Goal: Transaction & Acquisition: Book appointment/travel/reservation

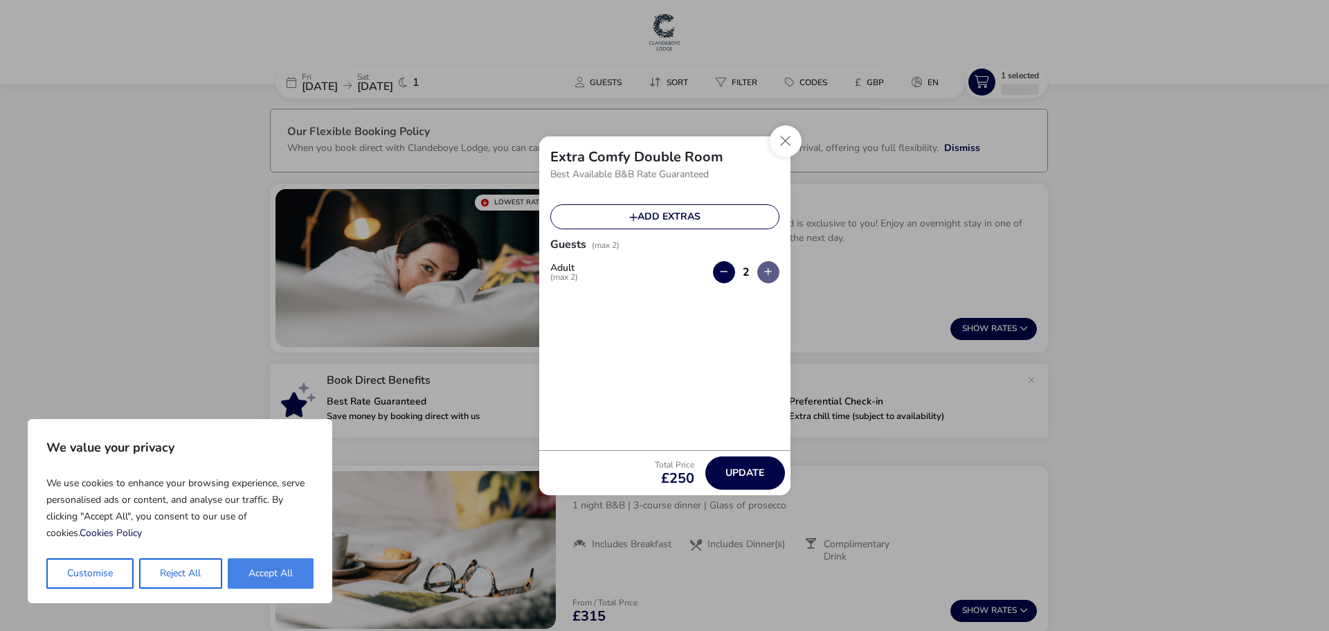
click at [276, 568] on button "Accept All" at bounding box center [271, 573] width 86 height 30
checkbox input "true"
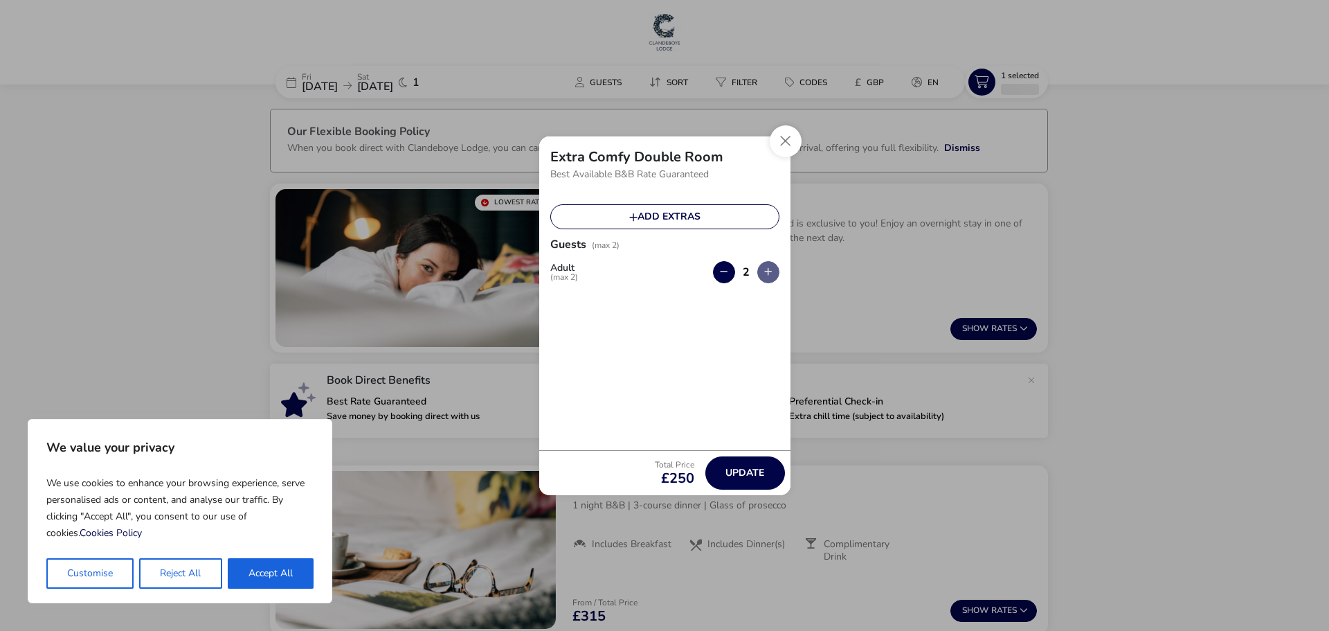
checkbox input "true"
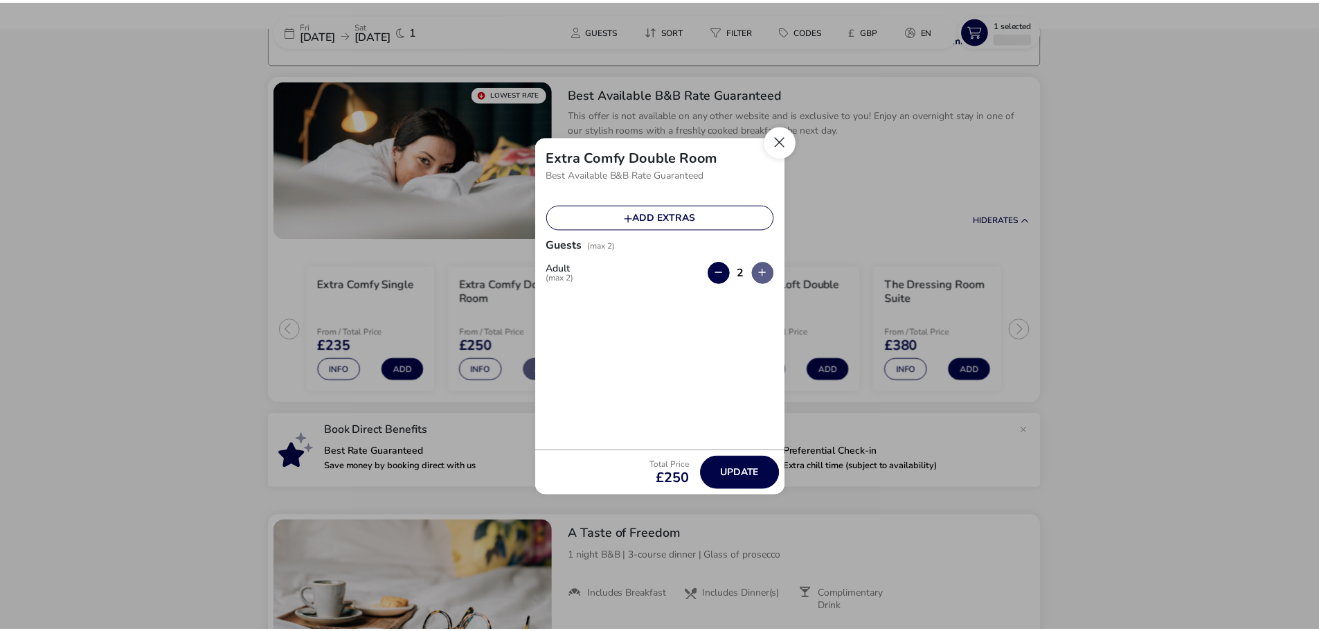
scroll to position [110, 0]
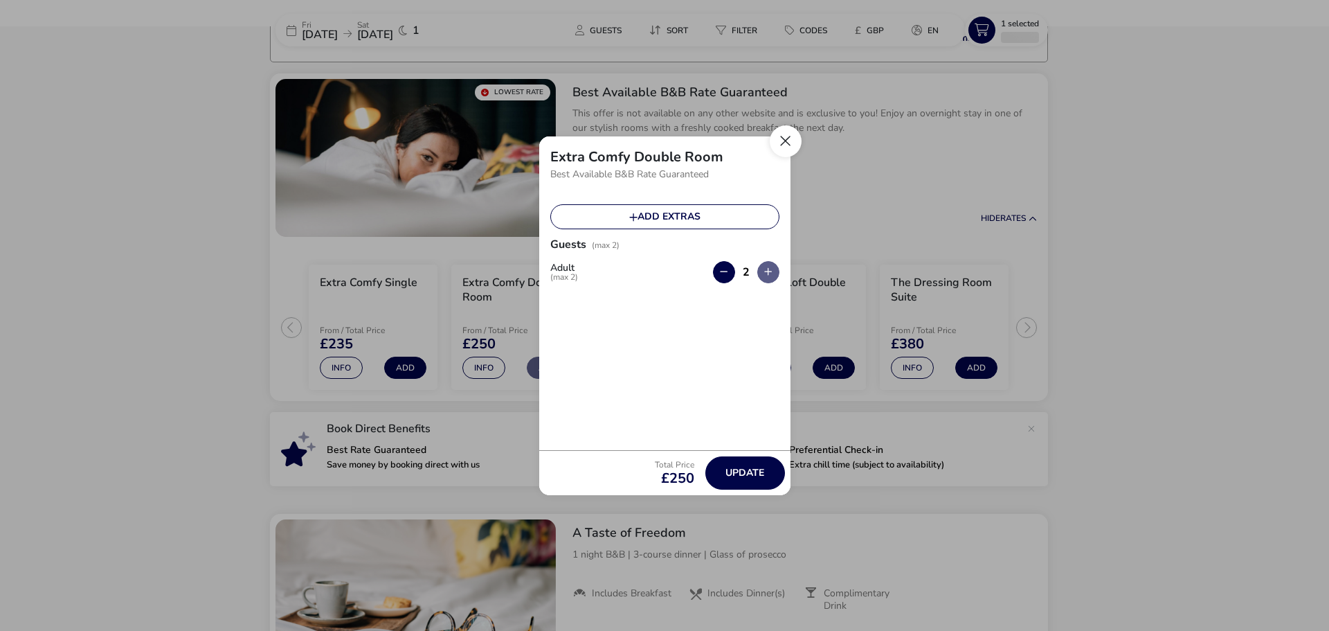
click at [781, 138] on button "Close" at bounding box center [786, 141] width 32 height 32
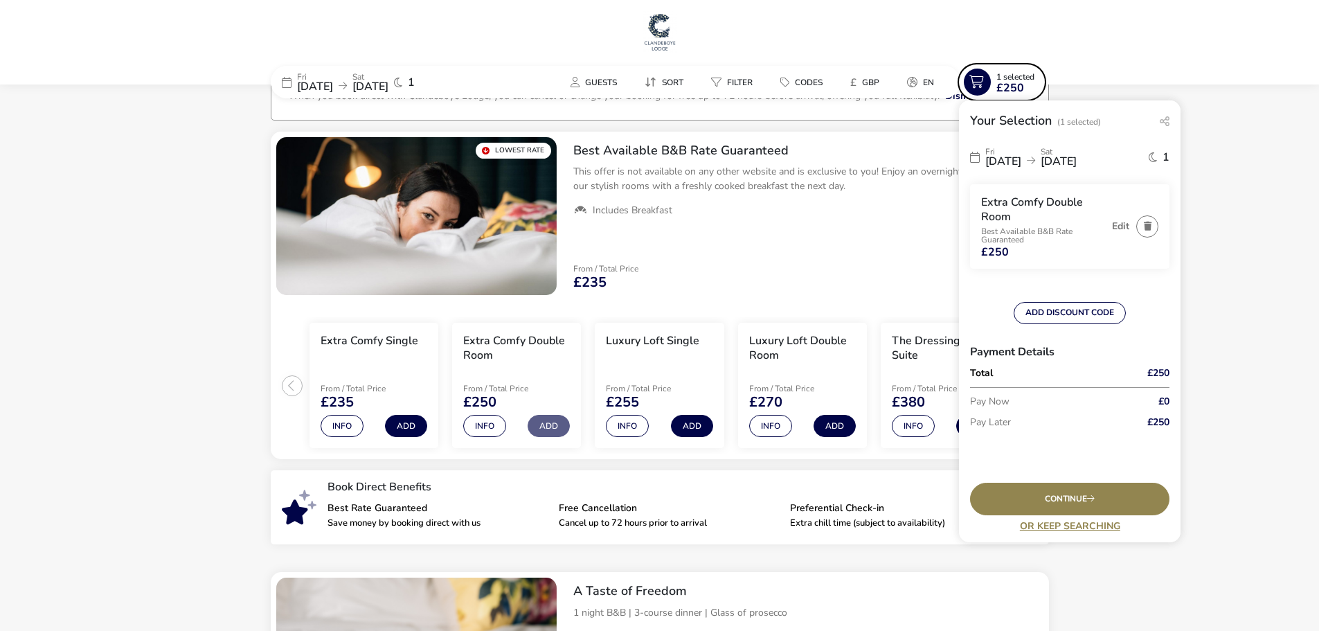
scroll to position [0, 0]
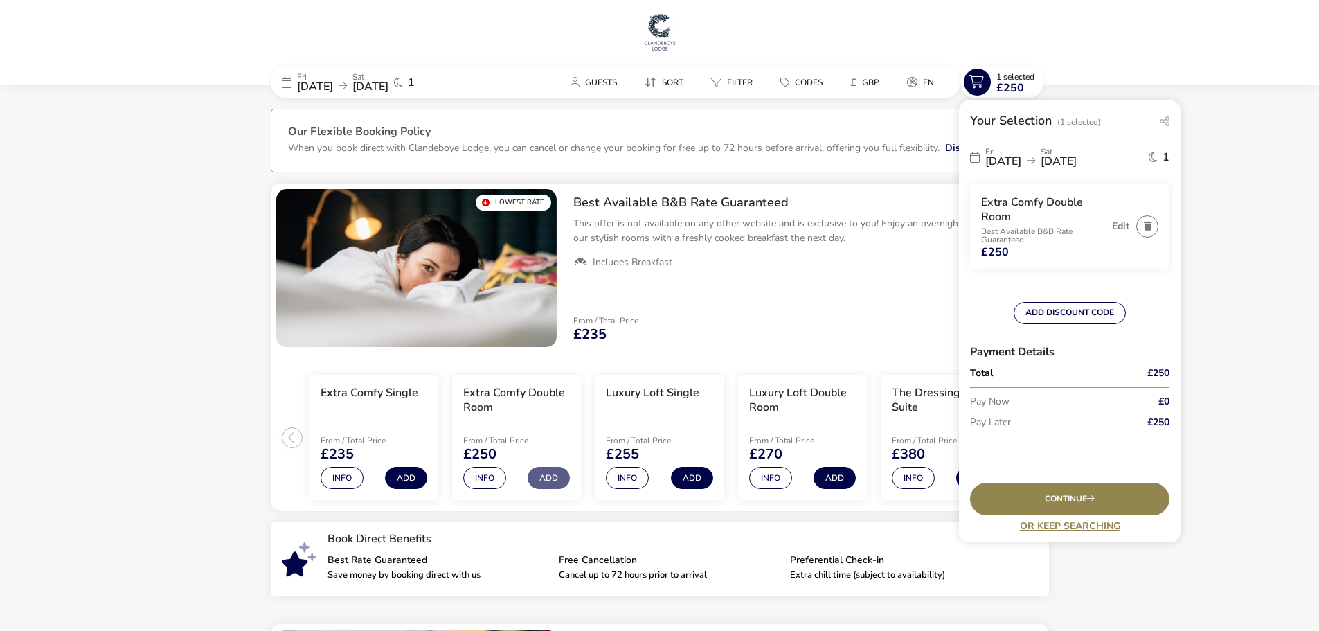
click at [290, 81] on icon at bounding box center [287, 82] width 10 height 11
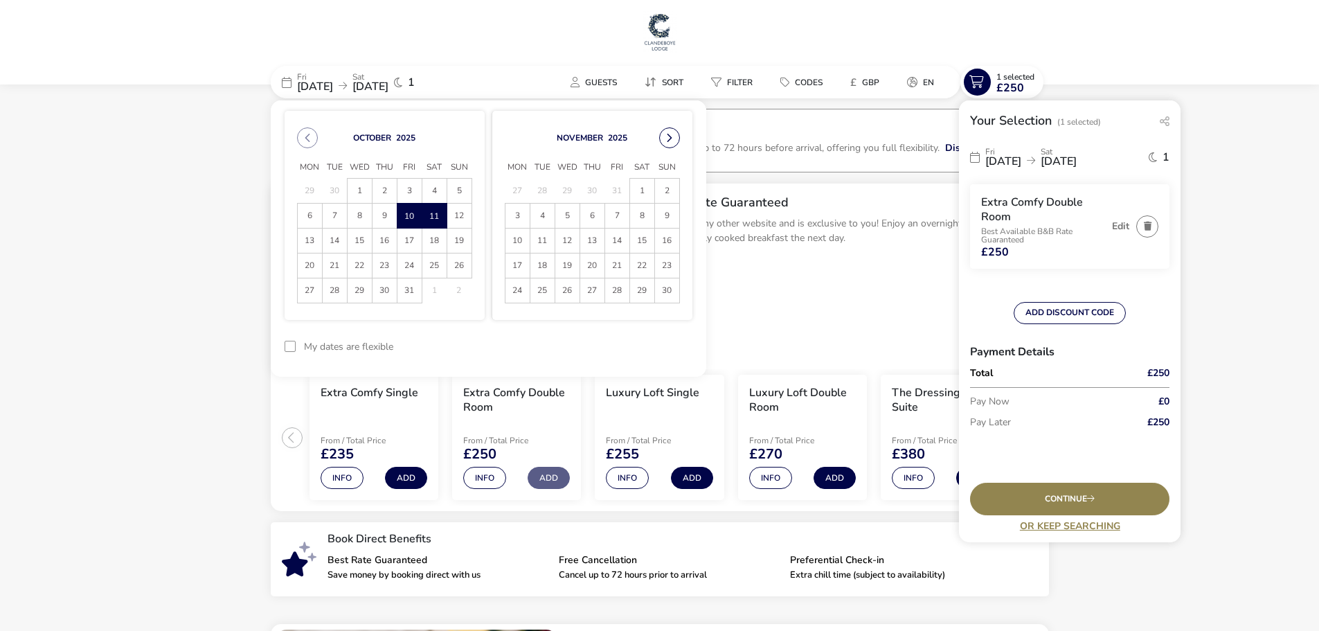
click at [667, 141] on button "Next Month" at bounding box center [669, 137] width 21 height 21
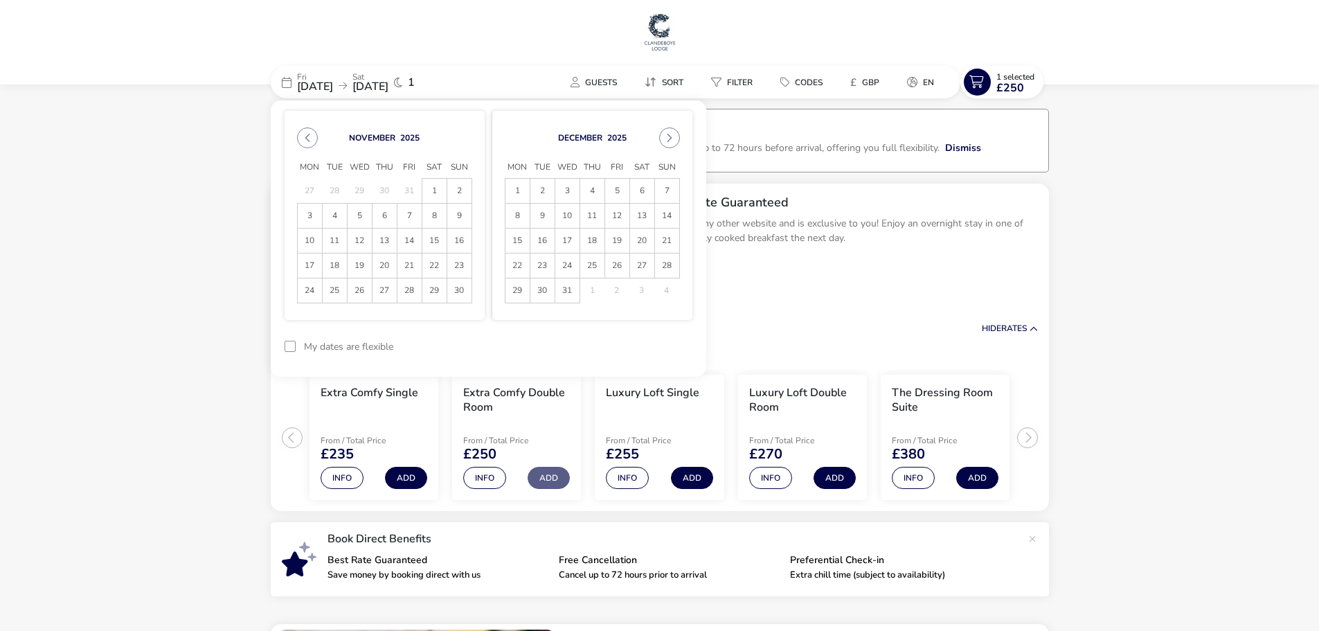
click at [568, 240] on span "17" at bounding box center [567, 240] width 24 height 24
click at [591, 236] on span "18" at bounding box center [592, 240] width 24 height 24
click at [638, 346] on button "Apply Dates" at bounding box center [650, 346] width 84 height 33
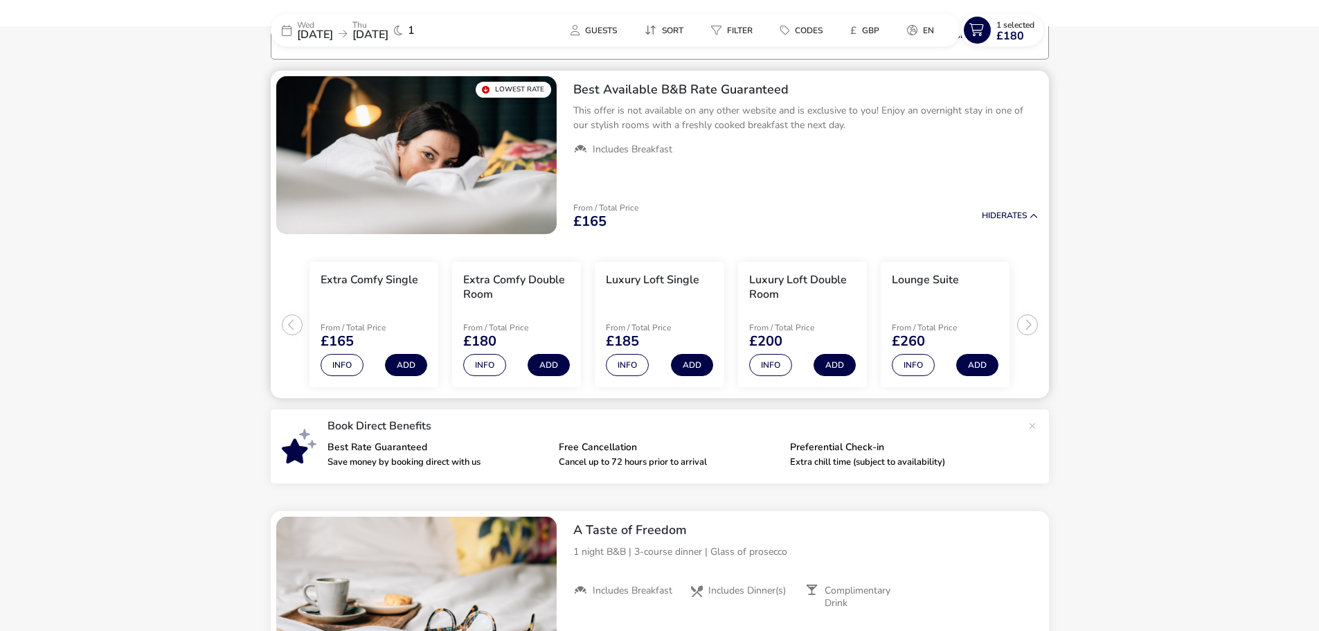
scroll to position [114, 0]
click at [599, 26] on span "Guests" at bounding box center [601, 30] width 32 height 11
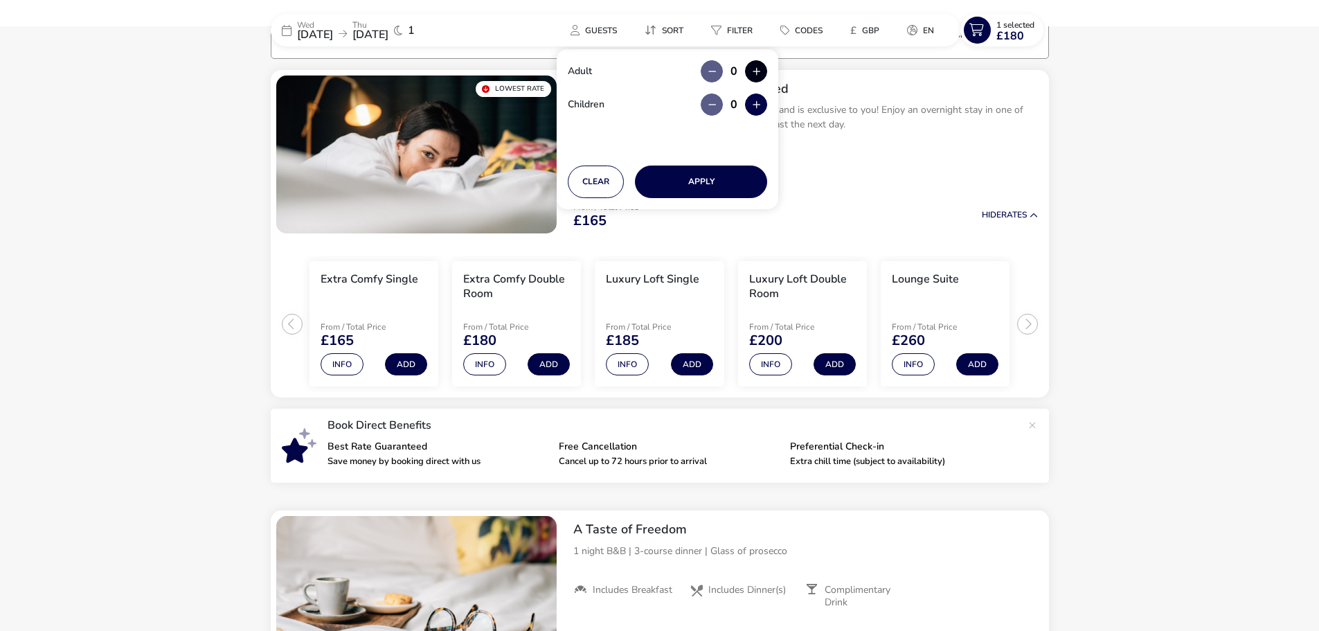
click at [765, 70] on button "button" at bounding box center [756, 71] width 22 height 22
click at [766, 71] on span "button" at bounding box center [766, 71] width 0 height 0
type input "2"
click at [756, 111] on button "button" at bounding box center [756, 104] width 22 height 22
click at [757, 111] on span "button" at bounding box center [757, 111] width 0 height 0
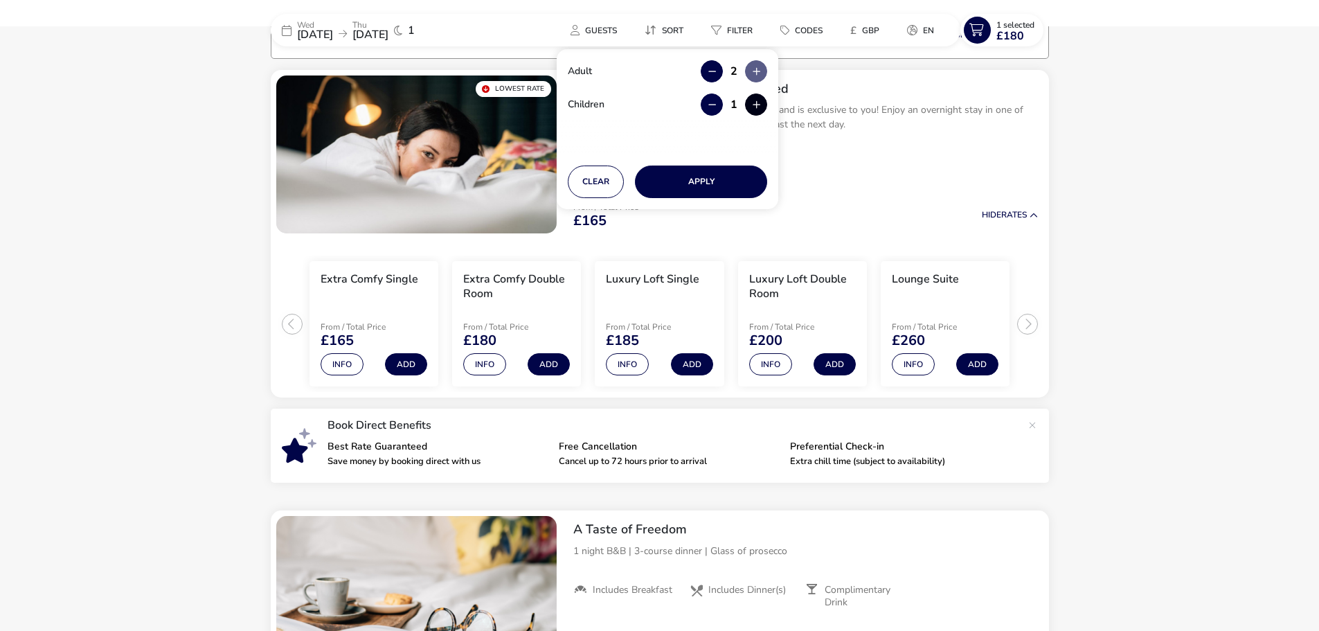
type input "2"
click at [712, 183] on button "Apply" at bounding box center [701, 181] width 132 height 33
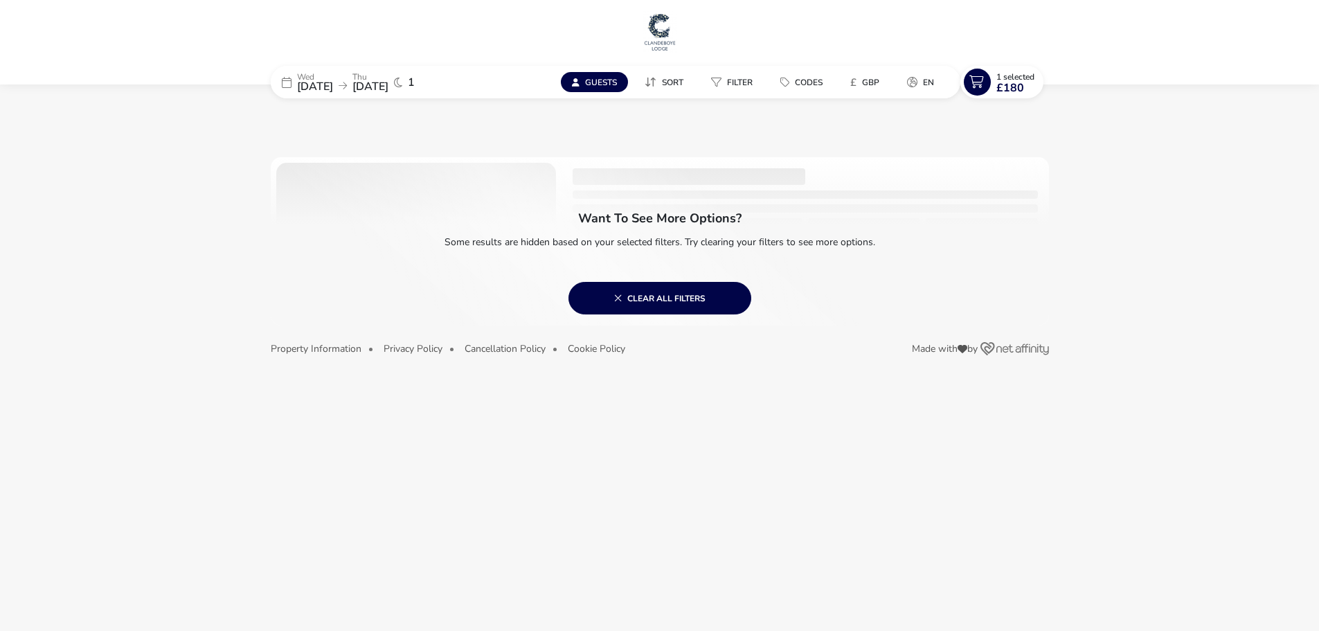
scroll to position [0, 0]
click at [615, 285] on button "Clear all filters" at bounding box center [664, 298] width 183 height 33
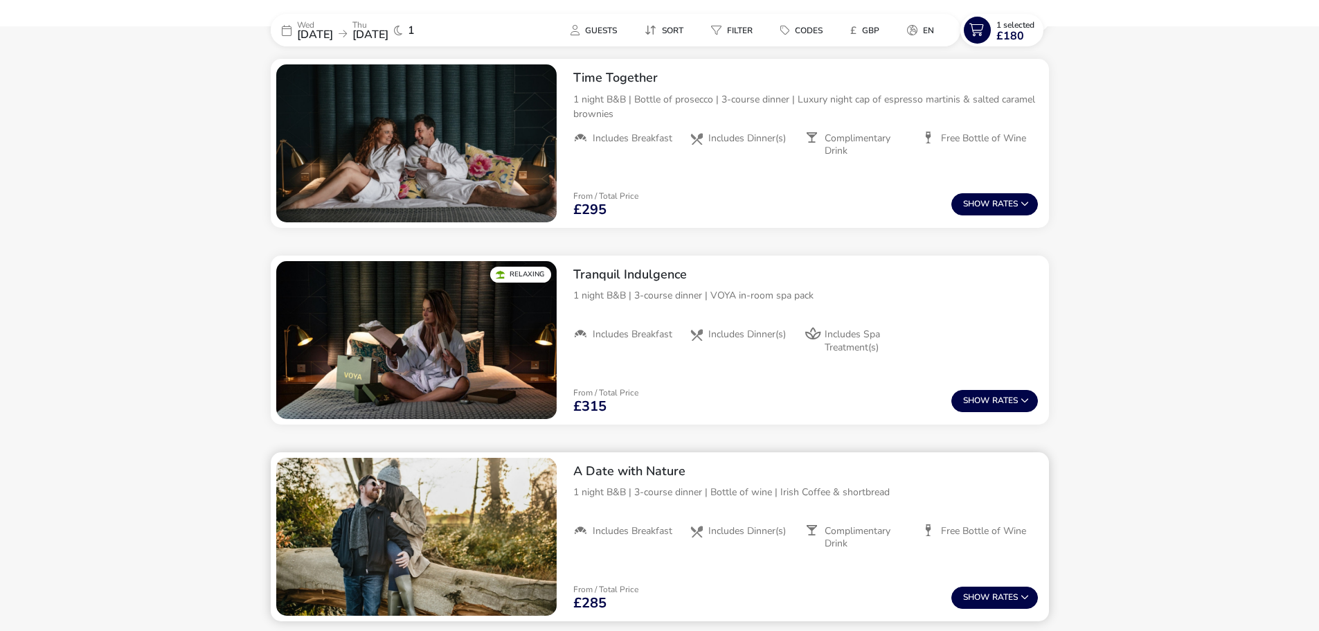
scroll to position [1039, 0]
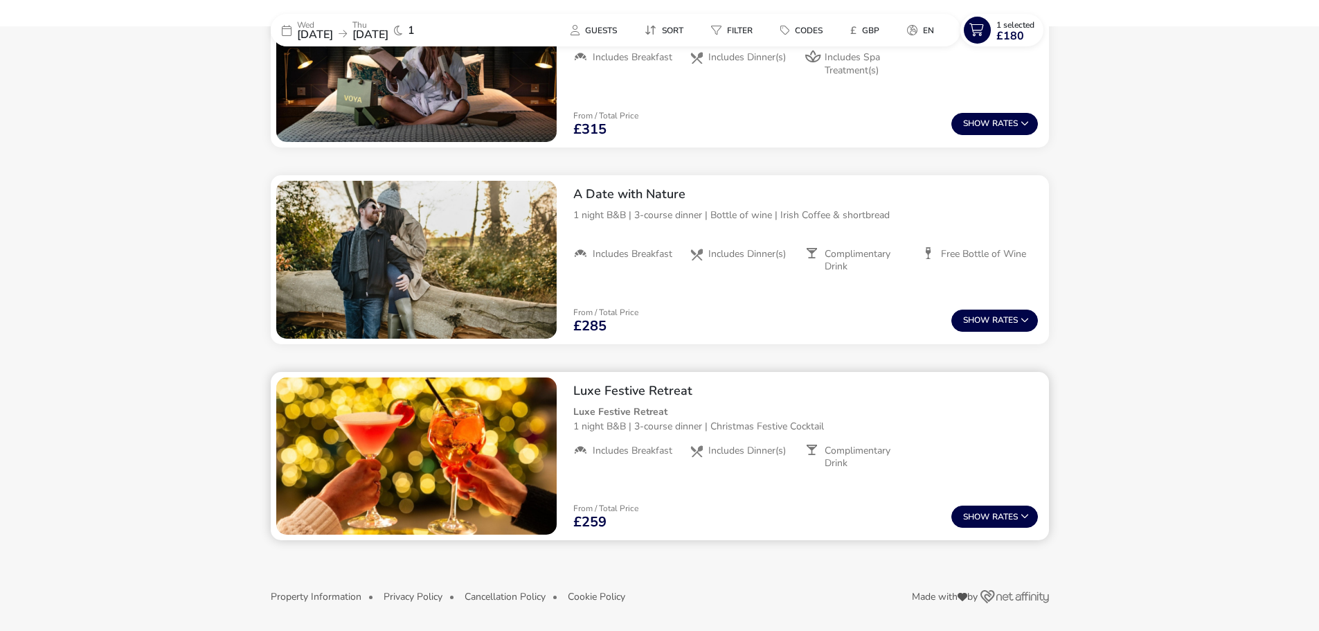
click at [548, 414] on img "1 / 1" at bounding box center [416, 456] width 280 height 158
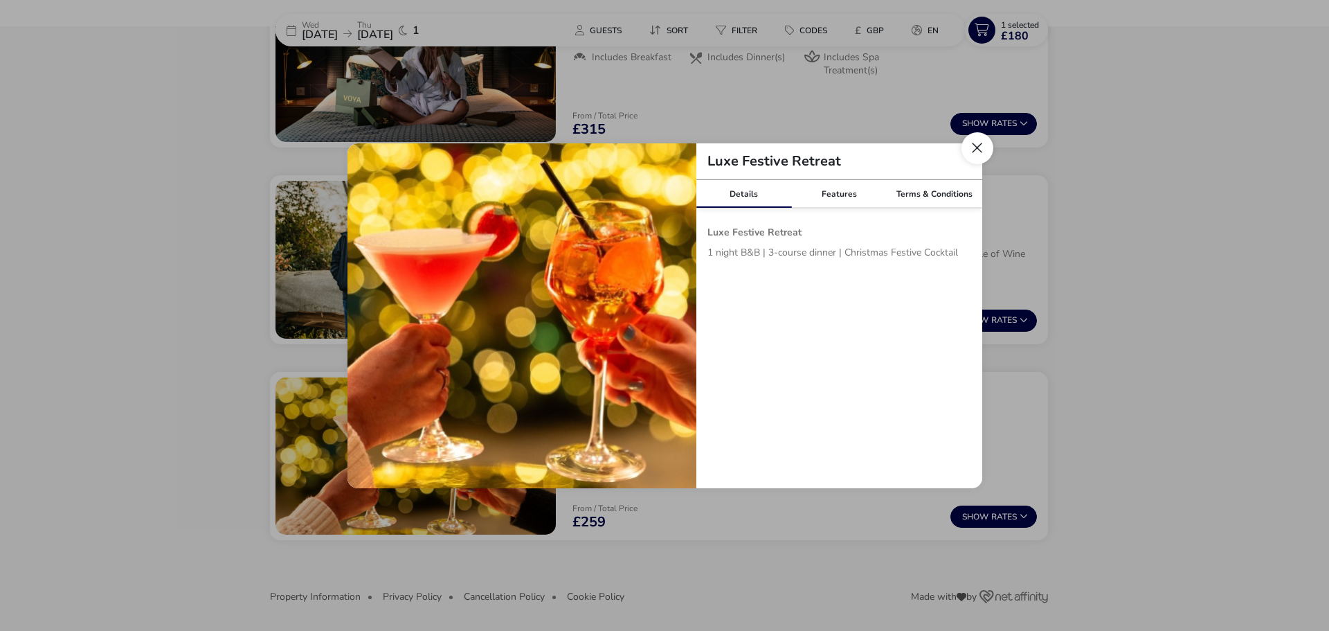
click at [979, 153] on button "Close modal" at bounding box center [978, 148] width 32 height 32
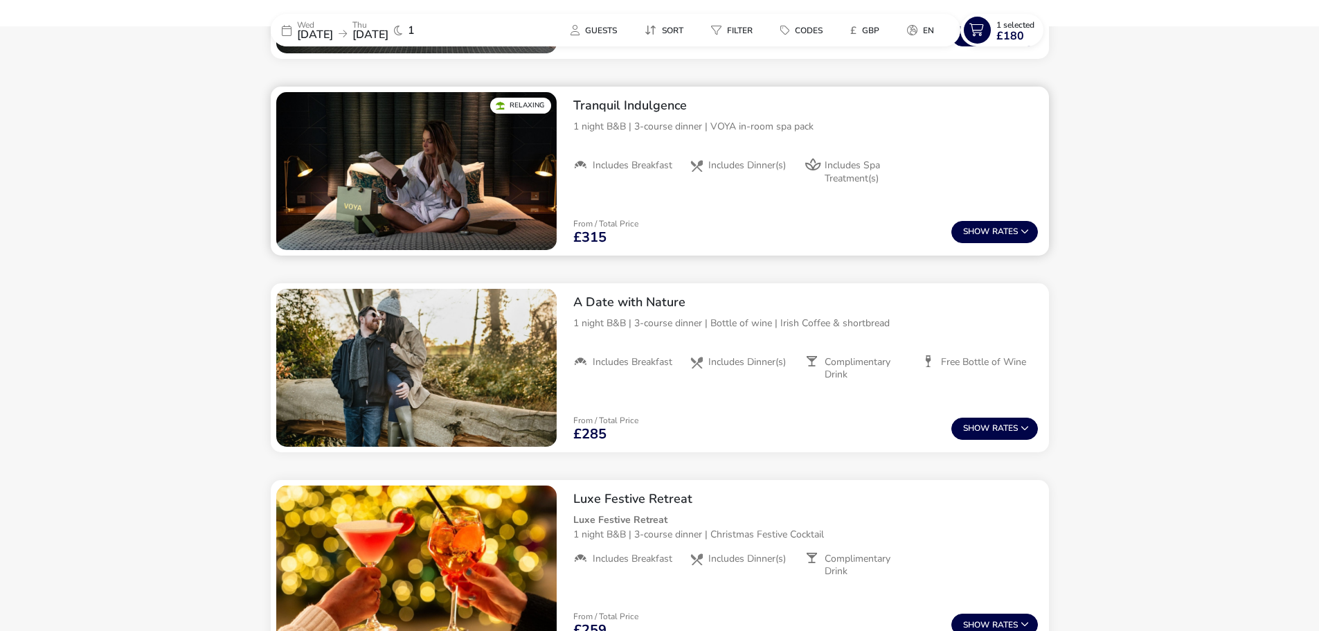
scroll to position [762, 0]
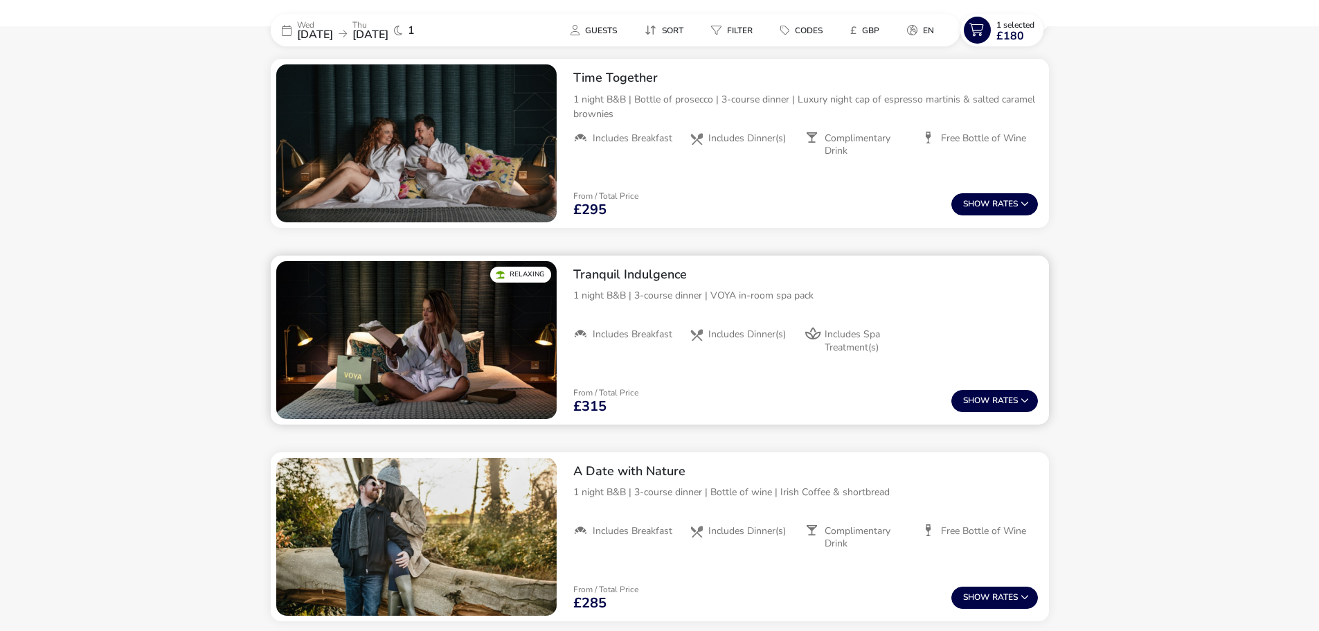
click at [453, 384] on img "1 / 1" at bounding box center [416, 340] width 280 height 158
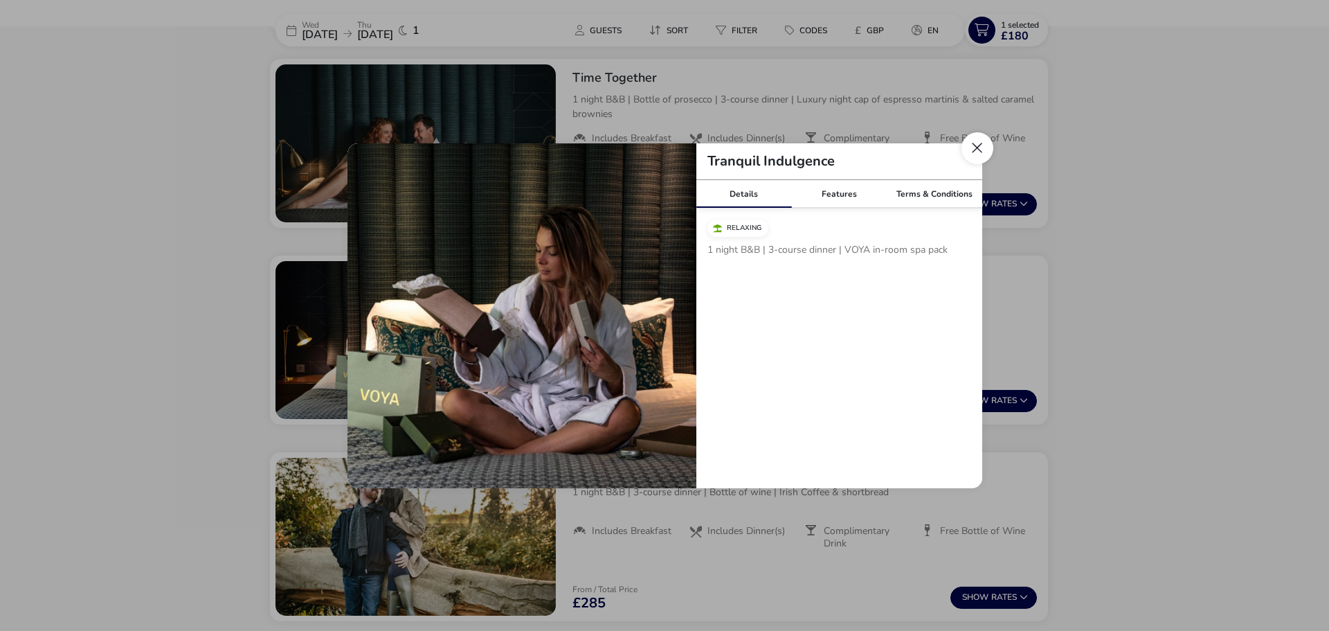
click at [969, 151] on button "Close modal" at bounding box center [978, 148] width 32 height 32
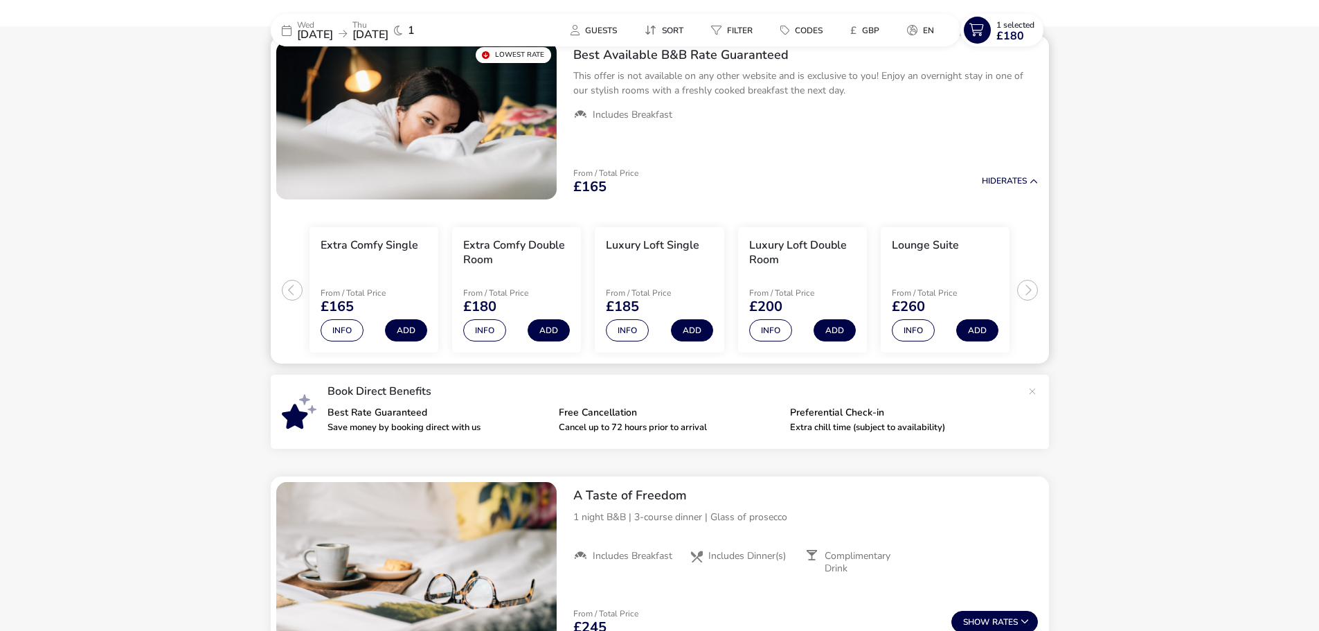
scroll to position [0, 0]
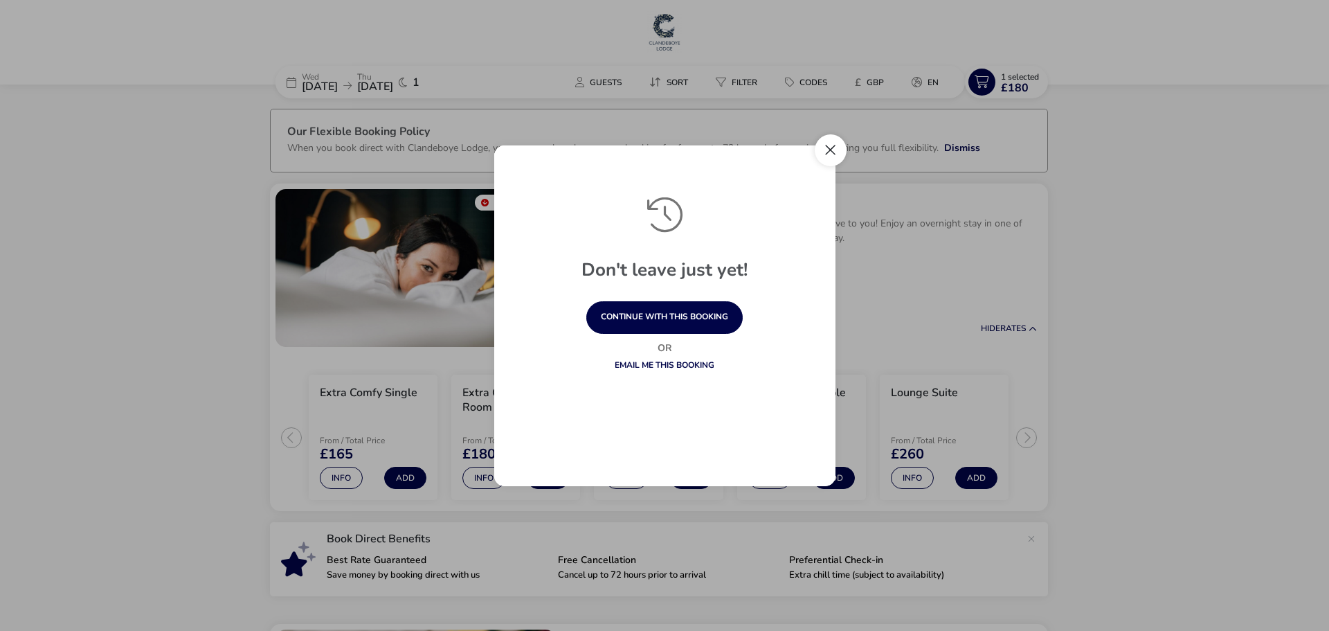
click at [828, 150] on button "Close" at bounding box center [831, 150] width 32 height 32
